Goal: Transaction & Acquisition: Book appointment/travel/reservation

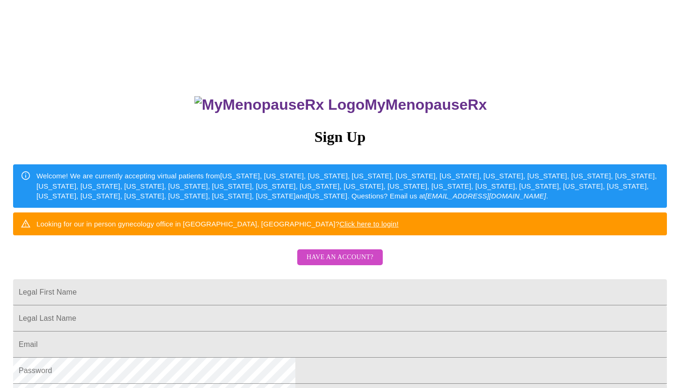
click at [342, 264] on span "Have an account?" at bounding box center [340, 258] width 67 height 12
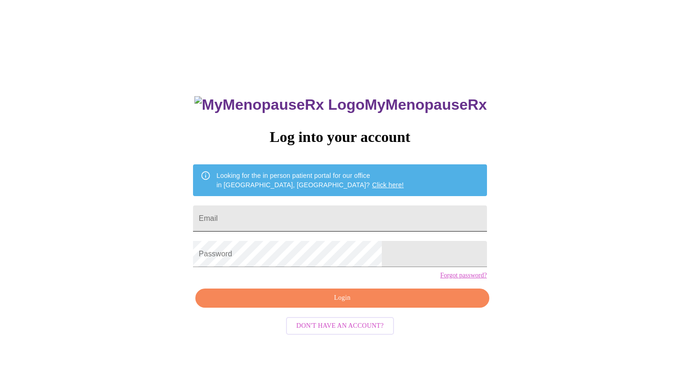
click at [354, 215] on input "Email" at bounding box center [340, 219] width 294 height 26
type input "[EMAIL_ADDRESS][DOMAIN_NAME]"
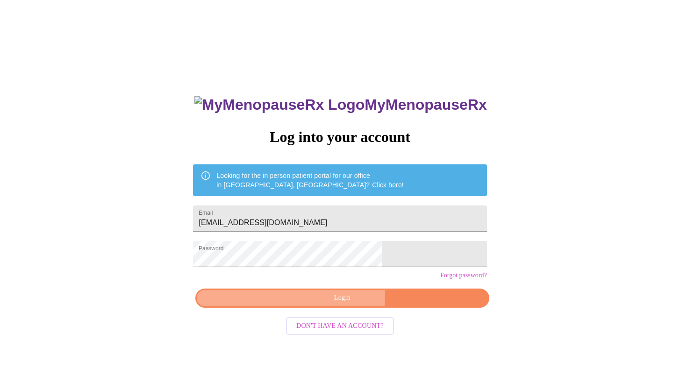
click at [335, 304] on span "Login" at bounding box center [342, 299] width 272 height 12
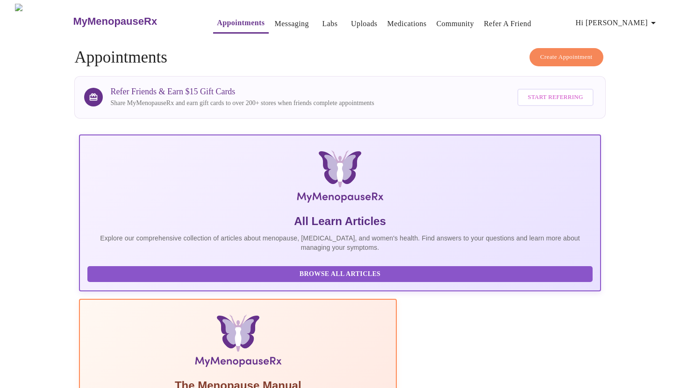
click at [553, 53] on span "Create Appointment" at bounding box center [566, 57] width 52 height 11
click at [576, 56] on span "Create Appointment" at bounding box center [566, 57] width 52 height 11
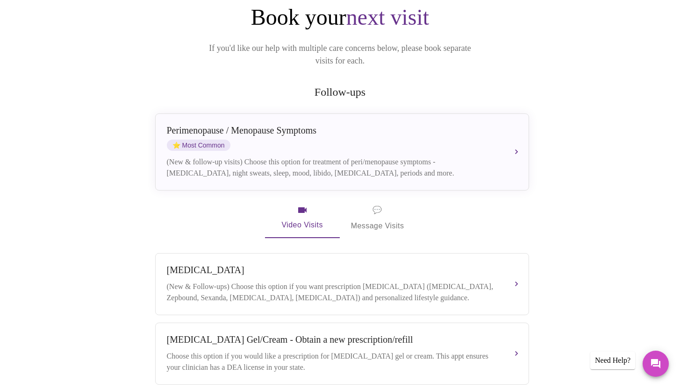
scroll to position [106, 0]
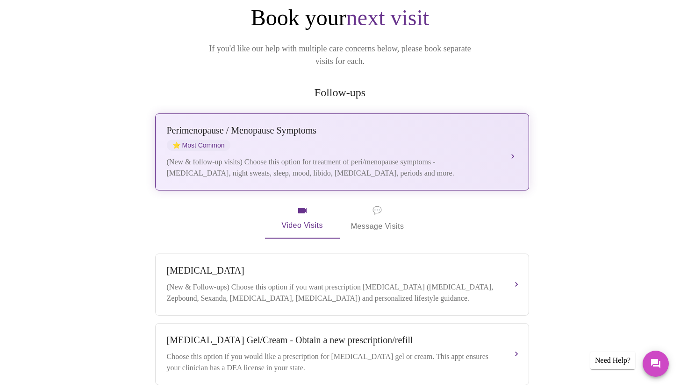
click at [437, 138] on div "[MEDICAL_DATA] / Menopause Symptoms ⭐ Most Common (New & follow-up visits) Choo…" at bounding box center [342, 152] width 351 height 54
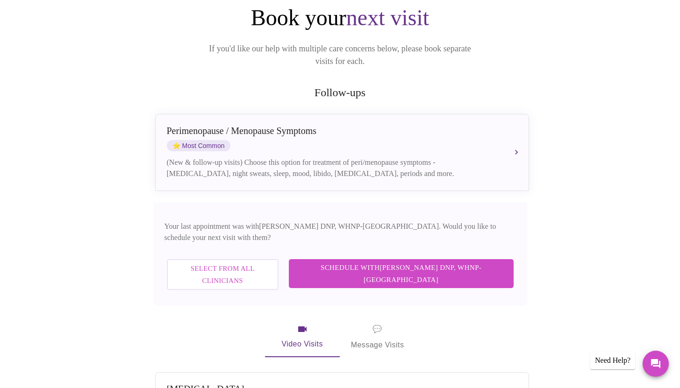
click at [443, 262] on span "Schedule with [PERSON_NAME] DNP, WHNP-BC" at bounding box center [401, 274] width 206 height 25
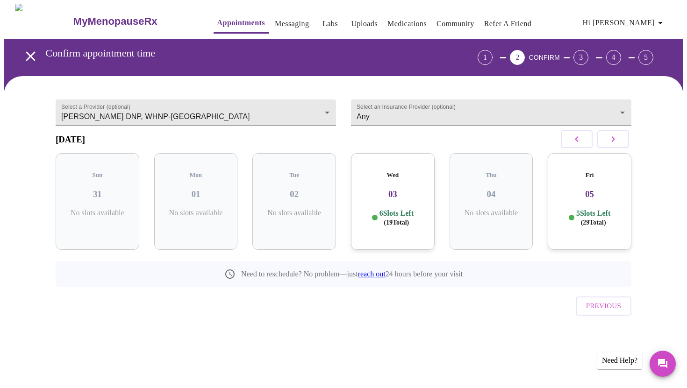
click at [597, 192] on h3 "05" at bounding box center [589, 194] width 69 height 10
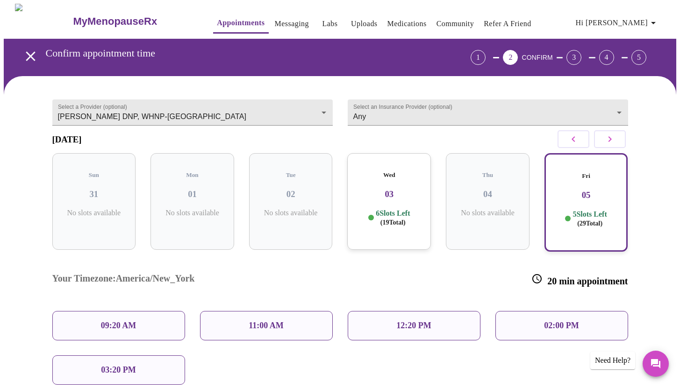
click at [615, 143] on icon "button" at bounding box center [609, 139] width 11 height 11
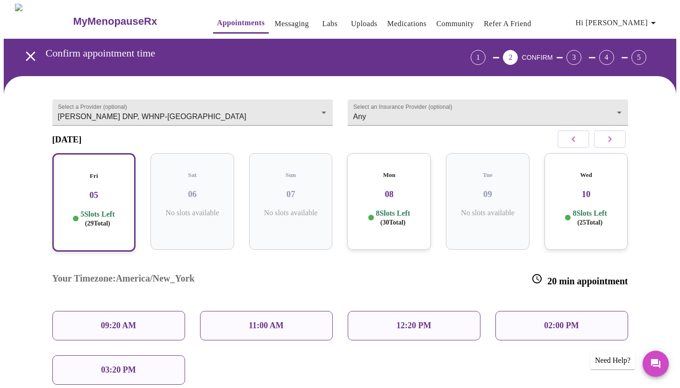
click at [399, 214] on p "8 Slots Left ( 30 Total)" at bounding box center [393, 218] width 34 height 18
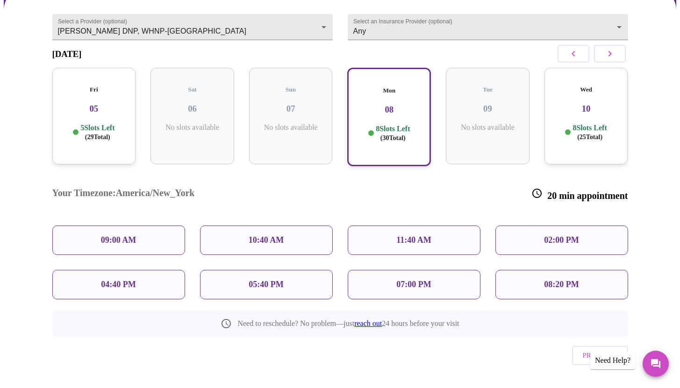
scroll to position [86, 0]
click at [308, 270] on div "05:40 PM" at bounding box center [266, 284] width 133 height 29
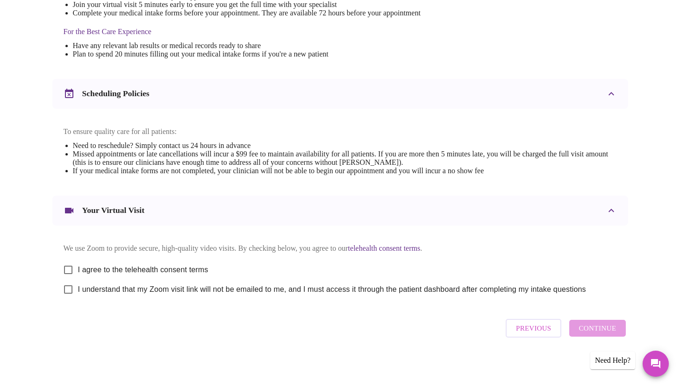
scroll to position [289, 0]
click at [67, 267] on input "I agree to the telehealth consent terms" at bounding box center [68, 270] width 20 height 20
checkbox input "true"
click at [67, 291] on input "I understand that my Zoom visit link will not be emailed to me, and I must acce…" at bounding box center [68, 290] width 20 height 20
checkbox input "true"
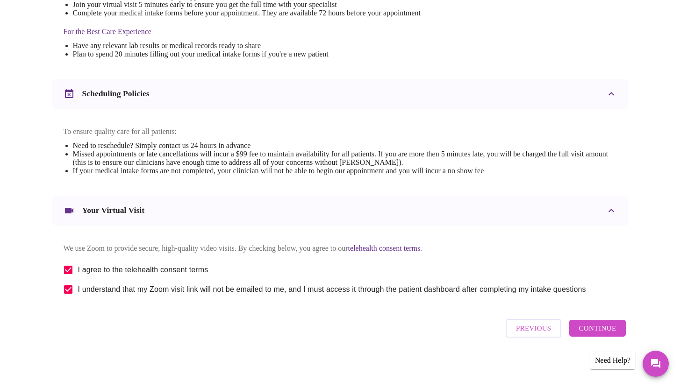
click at [612, 332] on span "Continue" at bounding box center [597, 329] width 37 height 12
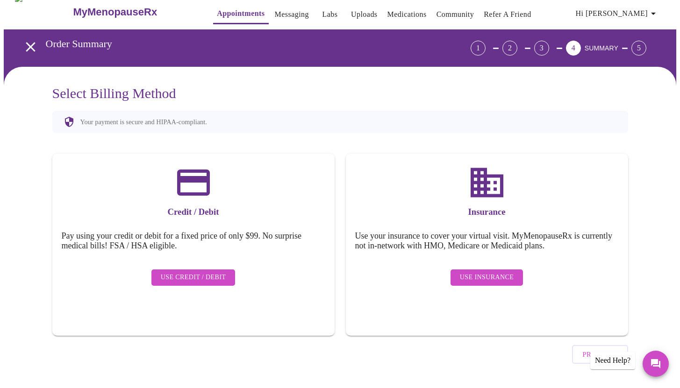
click at [497, 272] on span "Use Insurance" at bounding box center [487, 278] width 54 height 12
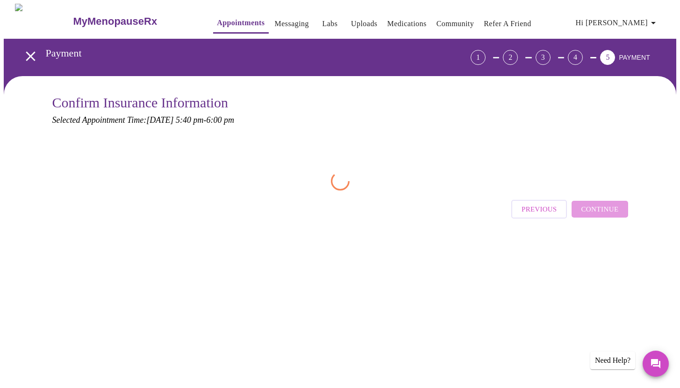
scroll to position [0, 0]
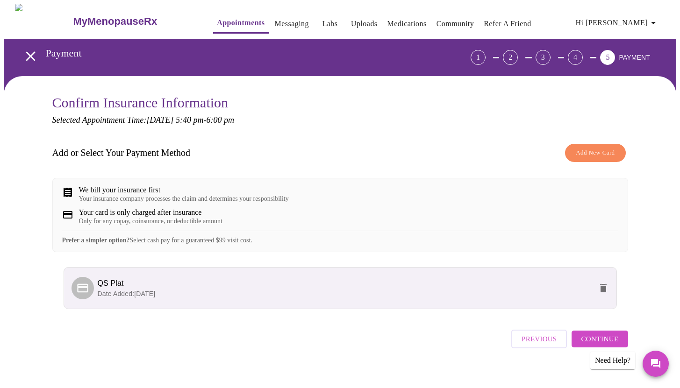
click at [584, 345] on span "Continue" at bounding box center [599, 339] width 37 height 12
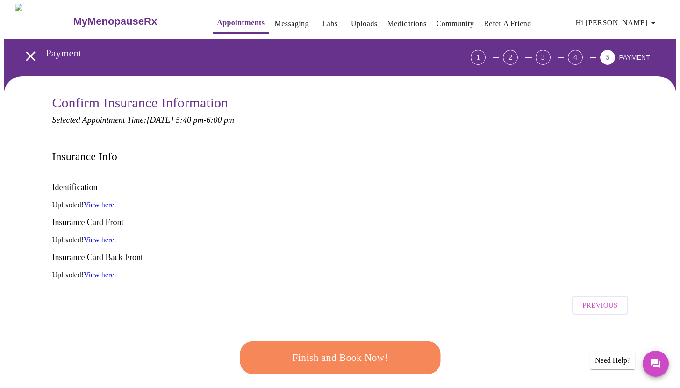
click at [337, 350] on span "Finish and Book Now!" at bounding box center [339, 358] width 173 height 17
